Goal: Obtain resource: Download file/media

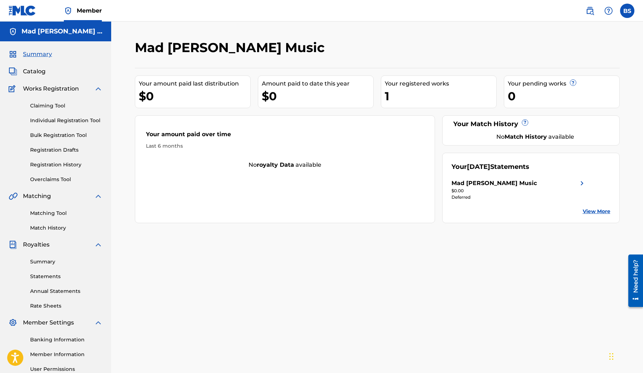
click at [50, 178] on link "Overclaims Tool" at bounding box center [66, 179] width 72 height 8
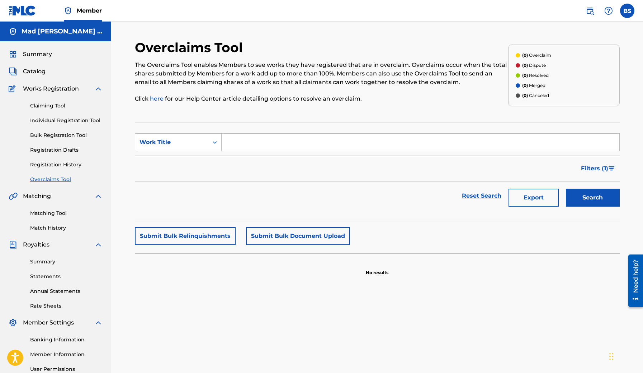
click at [56, 163] on link "Registration History" at bounding box center [66, 165] width 72 height 8
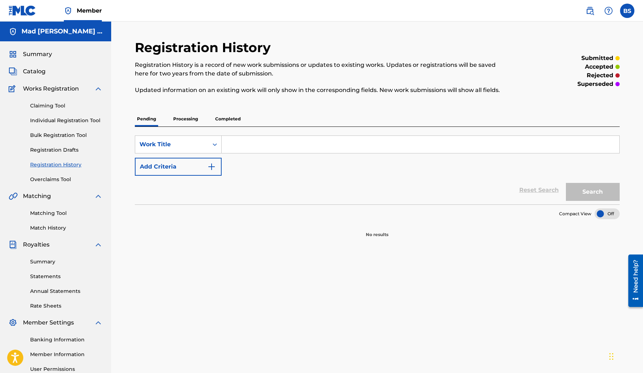
click at [67, 152] on link "Registration Drafts" at bounding box center [66, 150] width 72 height 8
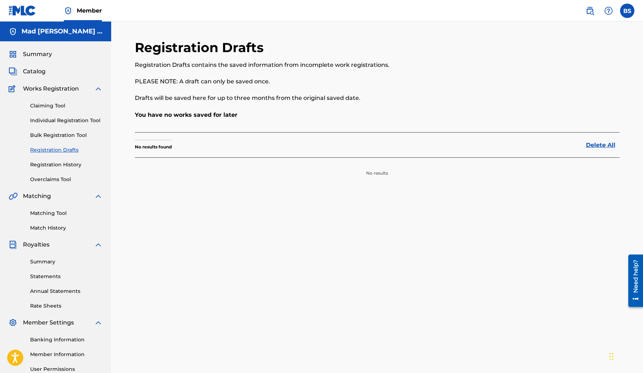
click at [66, 134] on link "Bulk Registration Tool" at bounding box center [66, 135] width 72 height 8
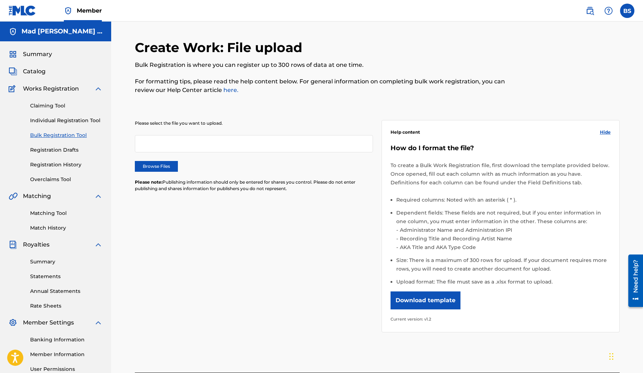
click at [50, 259] on link "Summary" at bounding box center [66, 262] width 72 height 8
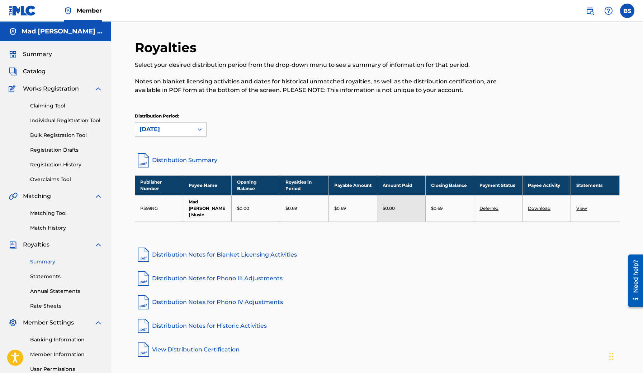
click at [48, 276] on link "Statements" at bounding box center [66, 276] width 72 height 8
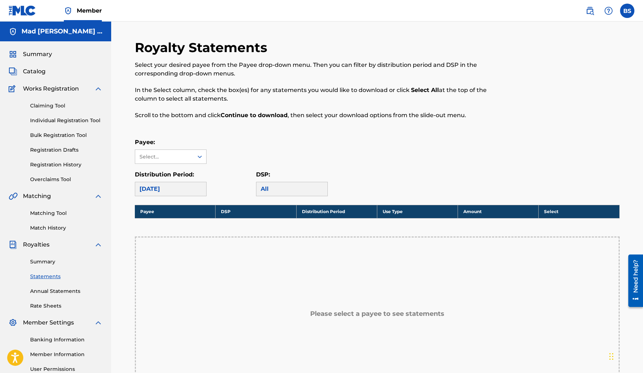
click at [58, 136] on link "Bulk Registration Tool" at bounding box center [66, 135] width 72 height 8
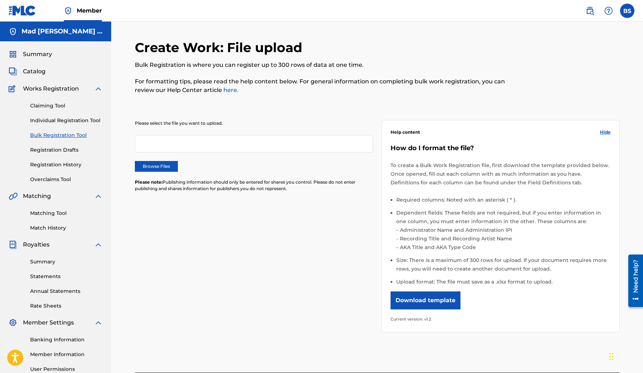
click at [203, 146] on div at bounding box center [254, 143] width 238 height 17
click at [54, 108] on link "Claiming Tool" at bounding box center [66, 106] width 72 height 8
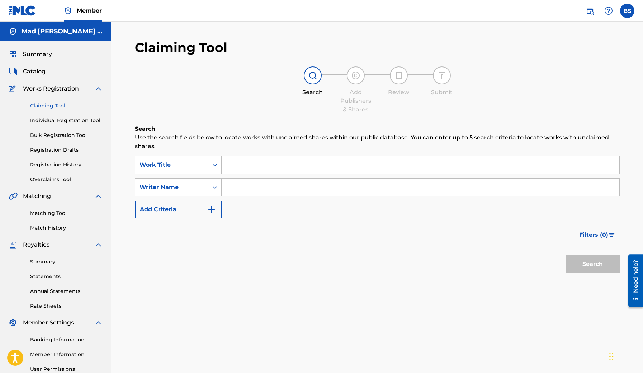
click at [37, 79] on div "Summary Catalog Works Registration Claiming Tool Individual Registration Tool B…" at bounding box center [55, 225] width 111 height 369
click at [37, 73] on span "Catalog" at bounding box center [34, 71] width 23 height 9
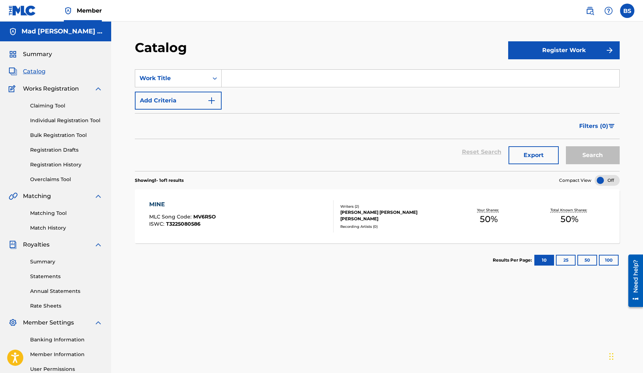
click at [158, 203] on div "MINE" at bounding box center [182, 204] width 67 height 9
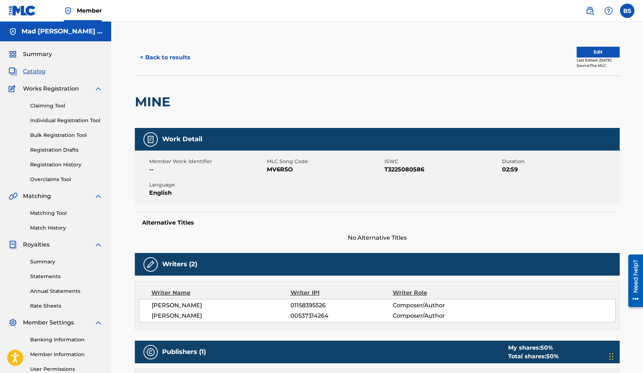
click at [33, 180] on link "Overclaims Tool" at bounding box center [66, 179] width 72 height 8
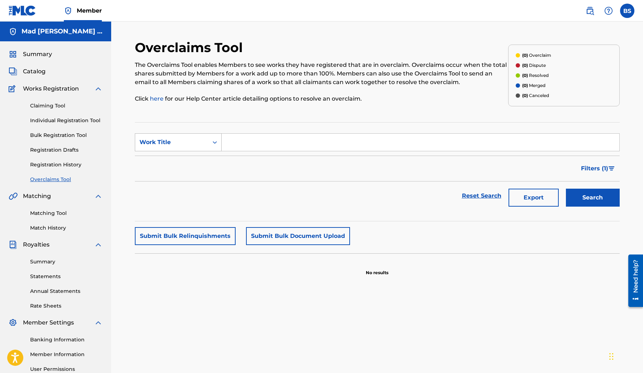
click at [209, 141] on div "Search Form" at bounding box center [215, 142] width 13 height 13
click at [262, 150] on input "Search Form" at bounding box center [421, 142] width 398 height 17
type input "MINE"
click at [604, 198] on button "Search" at bounding box center [593, 197] width 54 height 18
click at [598, 168] on span "Filters ( 1 )" at bounding box center [594, 168] width 27 height 9
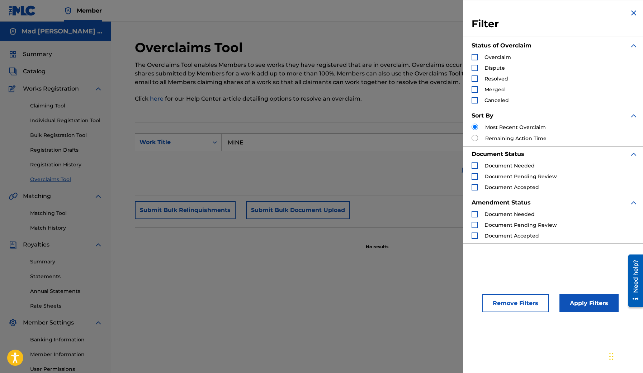
click at [630, 9] on img "Search Form" at bounding box center [634, 13] width 9 height 9
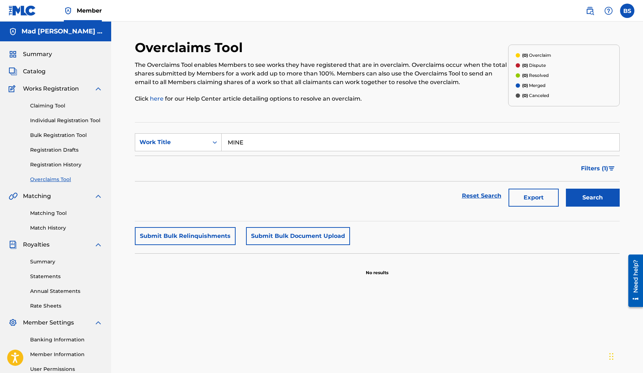
click at [272, 145] on input "MINE" at bounding box center [421, 142] width 398 height 17
click at [65, 166] on link "Registration History" at bounding box center [66, 165] width 72 height 8
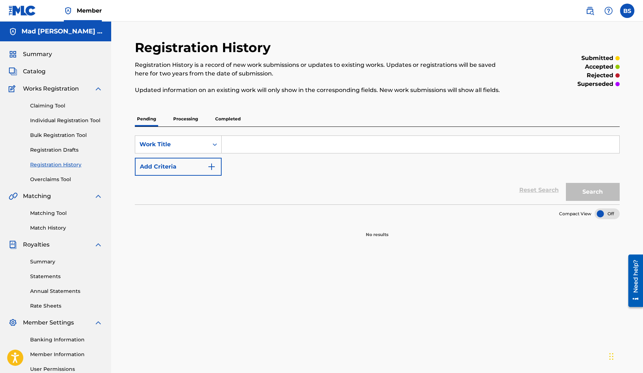
click at [66, 149] on link "Registration Drafts" at bounding box center [66, 150] width 72 height 8
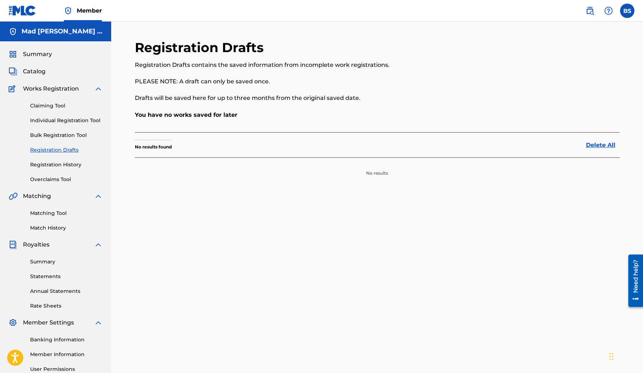
click at [64, 133] on link "Bulk Registration Tool" at bounding box center [66, 135] width 72 height 8
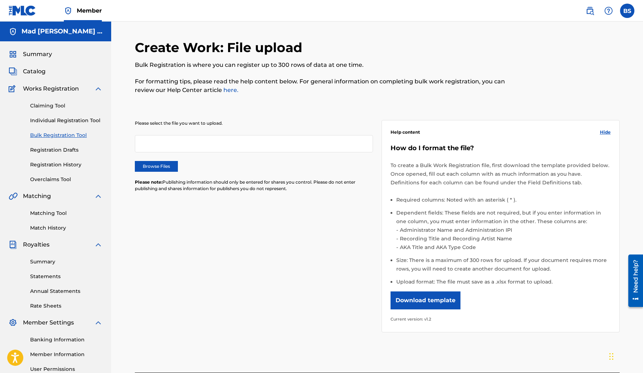
click at [432, 299] on button "Download template" at bounding box center [426, 300] width 70 height 18
